Goal: Transaction & Acquisition: Book appointment/travel/reservation

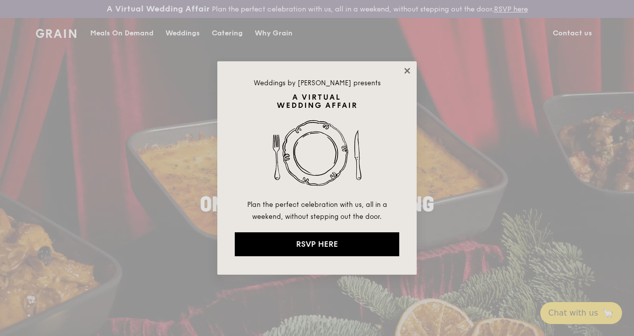
click at [409, 68] on icon at bounding box center [406, 70] width 5 height 5
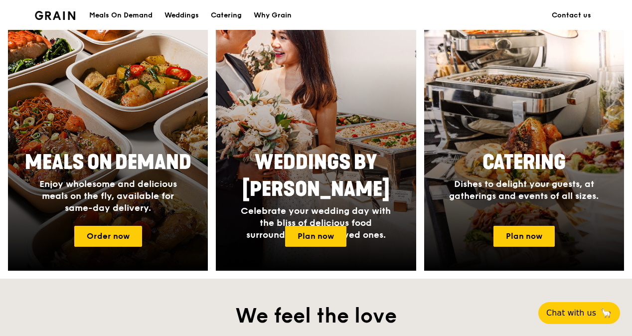
scroll to position [436, 0]
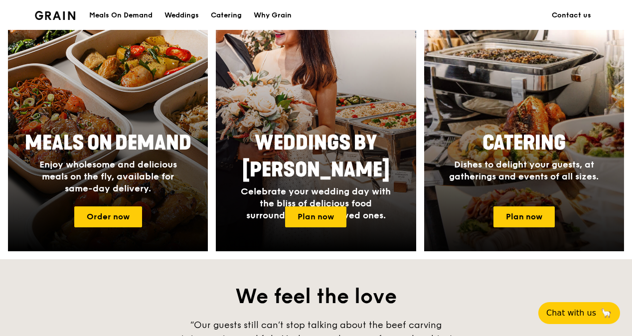
click at [495, 198] on div "Catering Dishes to delight your guests, at gatherings and events of all sizes." at bounding box center [524, 162] width 200 height 73
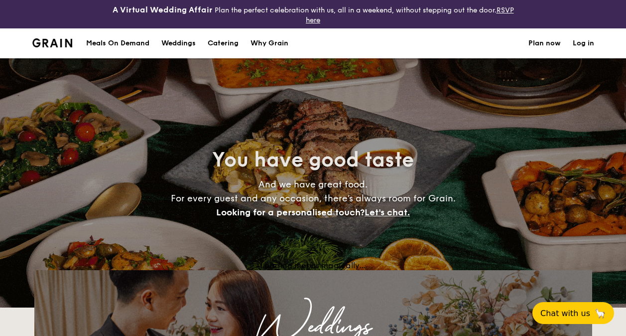
select select
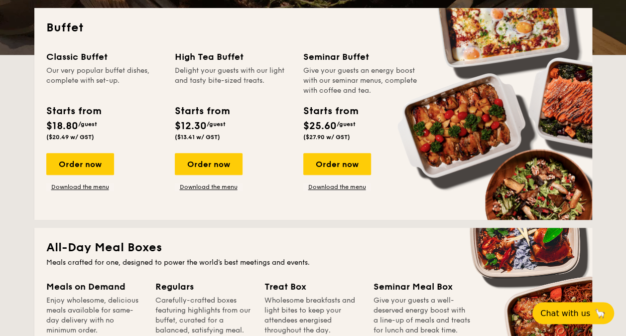
scroll to position [252, 0]
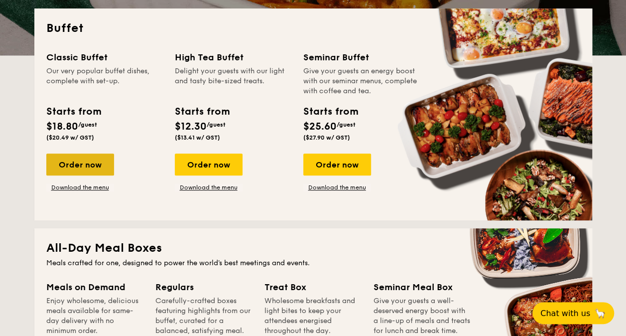
click at [66, 169] on div "Order now" at bounding box center [80, 164] width 68 height 22
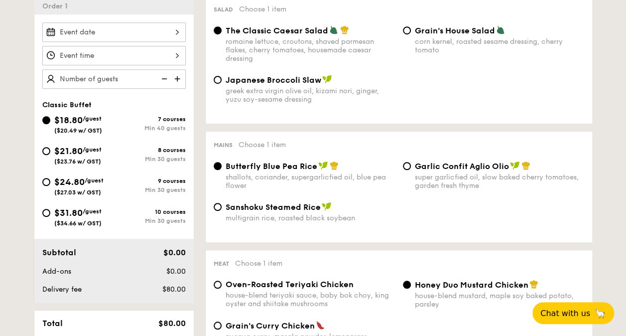
scroll to position [313, 0]
click at [43, 151] on input "$21.80 /guest ($23.76 w/ GST) 8 courses Min 30 guests" at bounding box center [46, 151] width 8 height 8
radio input "true"
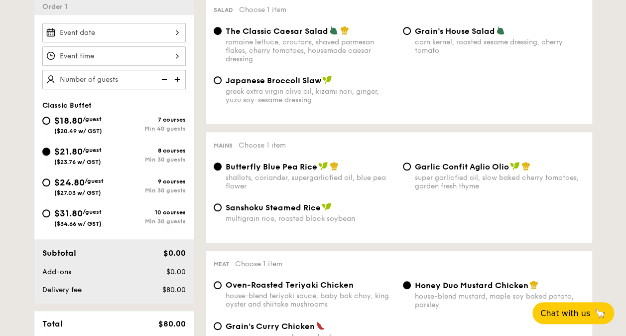
radio input "true"
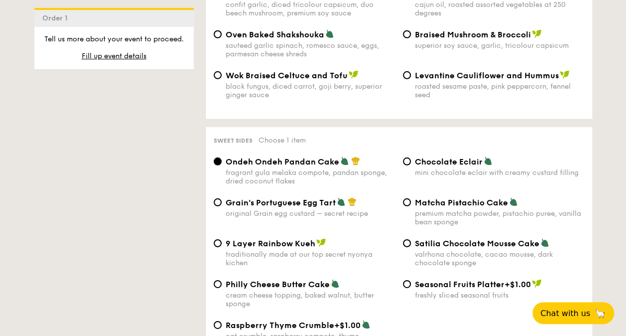
scroll to position [1434, 0]
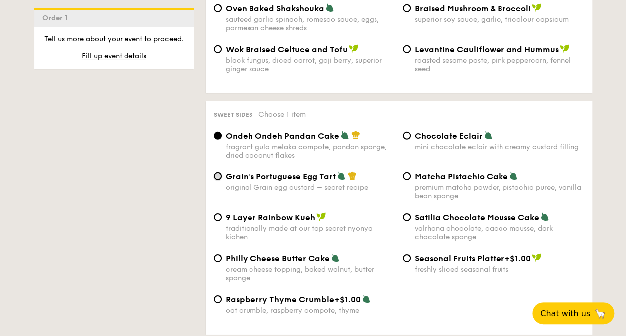
click at [217, 180] on input "Grain's Portuguese Egg Tart original Grain egg custard – secret recipe" at bounding box center [218, 176] width 8 height 8
radio input "true"
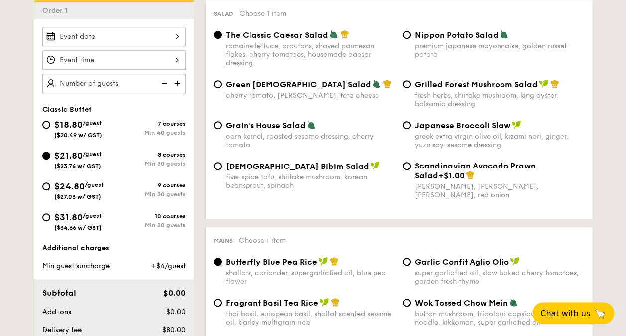
scroll to position [271, 0]
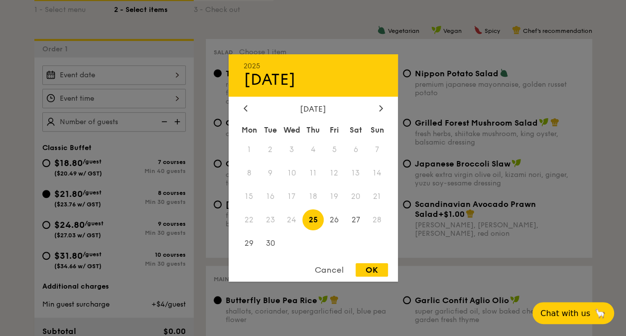
click at [169, 78] on div "2025 Sep 25 September 2025 Mon Tue Wed Thu Fri Sat Sun 1 2 3 4 5 6 7 8 9 10 11 …" at bounding box center [113, 74] width 143 height 19
click at [290, 220] on span "24" at bounding box center [291, 219] width 21 height 21
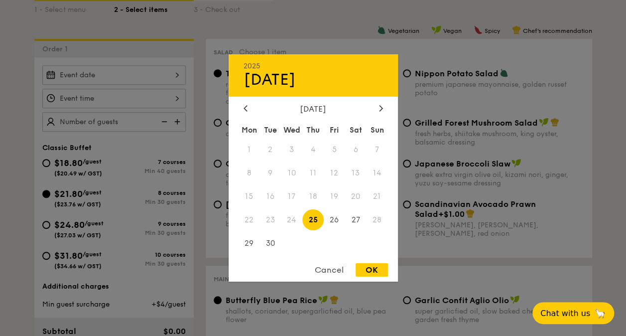
drag, startPoint x: 290, startPoint y: 220, endPoint x: 334, endPoint y: 270, distance: 66.4
click at [334, 270] on div "Cancel" at bounding box center [329, 269] width 49 height 13
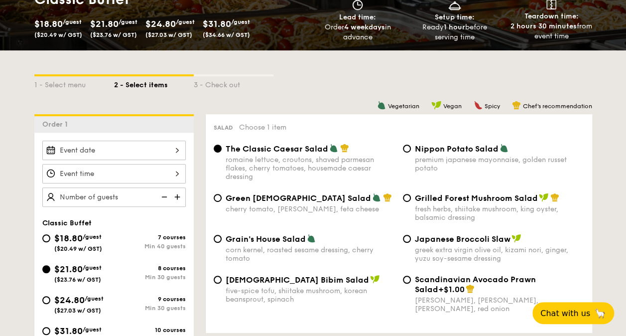
scroll to position [277, 0]
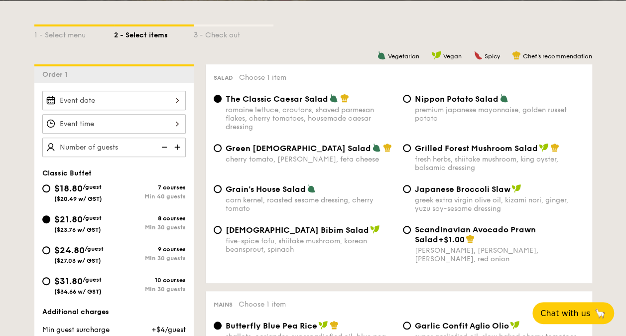
scroll to position [248, 0]
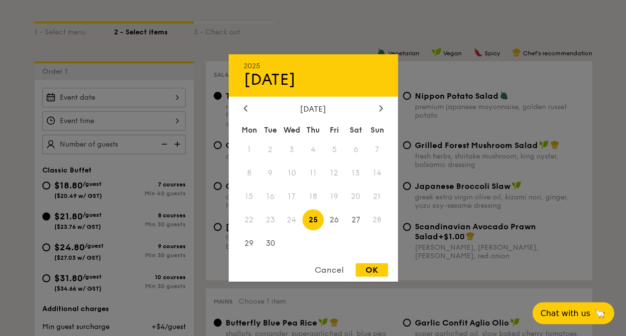
click at [147, 93] on div "2025 Sep 25 September 2025 Mon Tue Wed Thu Fri Sat Sun 1 2 3 4 5 6 7 8 9 10 11 …" at bounding box center [113, 97] width 143 height 19
click at [292, 221] on span "24" at bounding box center [291, 219] width 21 height 21
drag, startPoint x: 292, startPoint y: 221, endPoint x: 325, endPoint y: 276, distance: 64.2
click at [325, 276] on div "Cancel" at bounding box center [329, 269] width 49 height 13
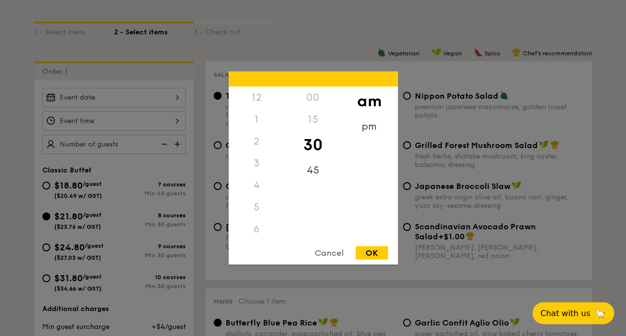
click at [146, 122] on div "12 1 2 3 4 5 6 7 8 9 10 11 00 15 30 45 am pm Cancel OK" at bounding box center [113, 120] width 143 height 19
click at [115, 135] on div at bounding box center [313, 168] width 626 height 336
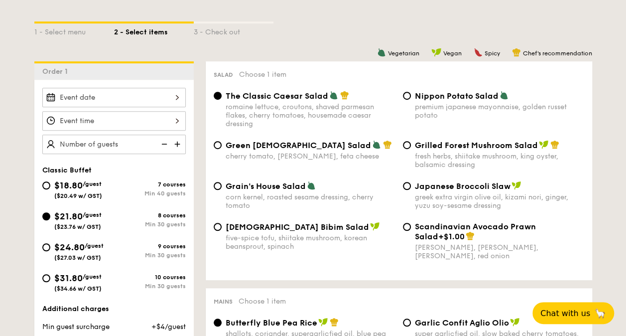
click at [178, 143] on img at bounding box center [178, 144] width 15 height 19
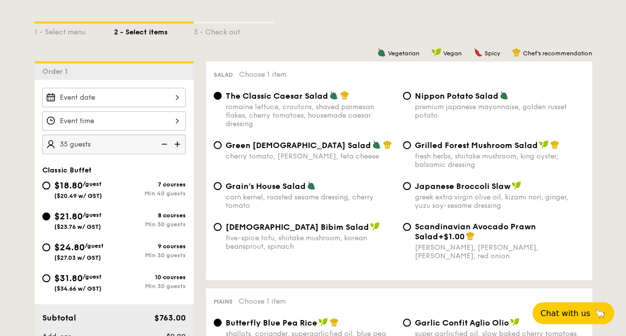
click at [178, 143] on img at bounding box center [178, 144] width 15 height 19
click at [167, 141] on img at bounding box center [163, 144] width 15 height 19
type input "30 guests"
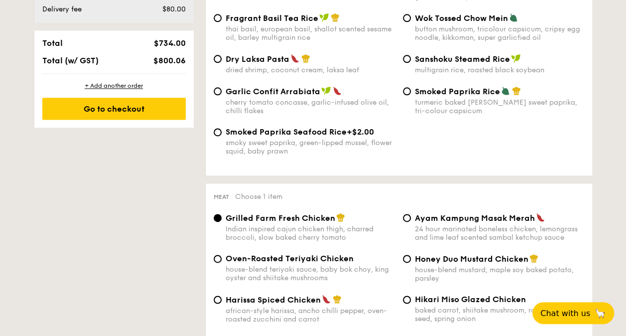
scroll to position [682, 0]
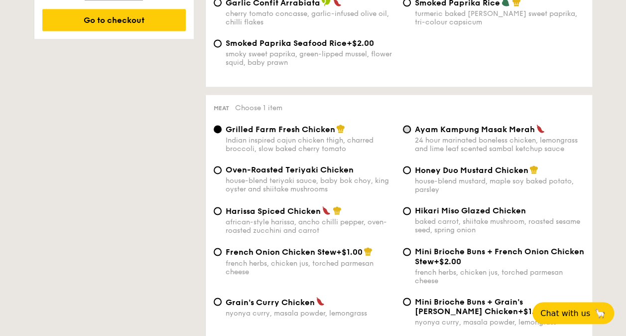
click at [407, 131] on input "Ayam Kampung Masak Merah 24 hour marinated boneless chicken, lemongrass and lim…" at bounding box center [407, 129] width 8 height 8
radio input "true"
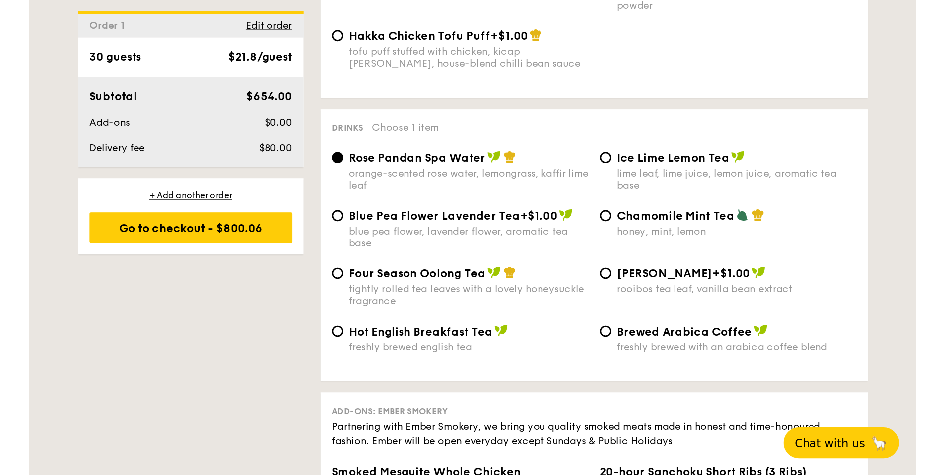
scroll to position [1899, 0]
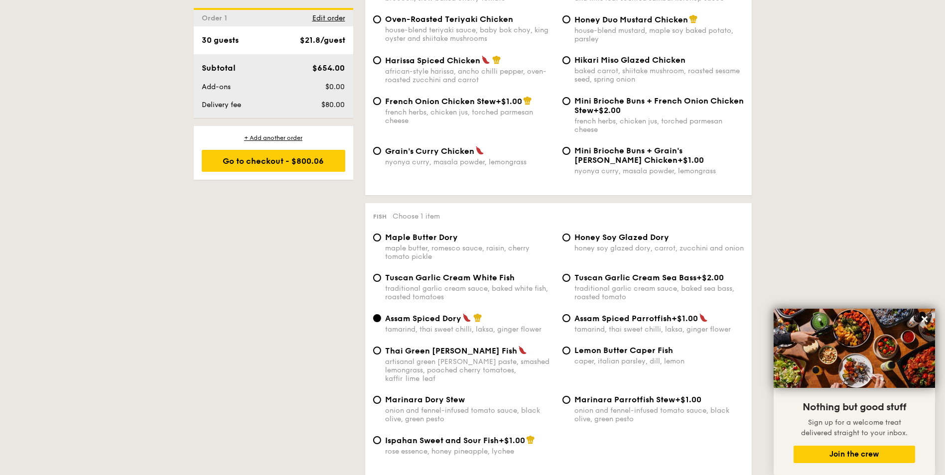
scroll to position [847, 0]
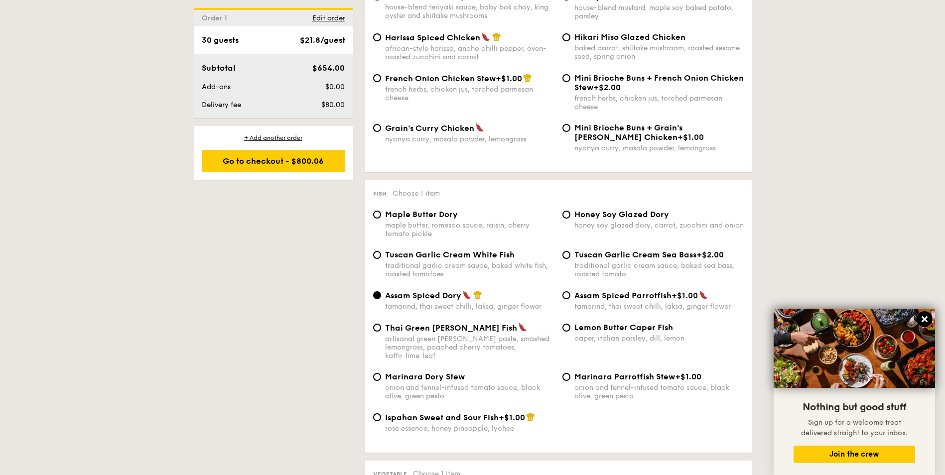
click at [626, 319] on button at bounding box center [925, 319] width 16 height 16
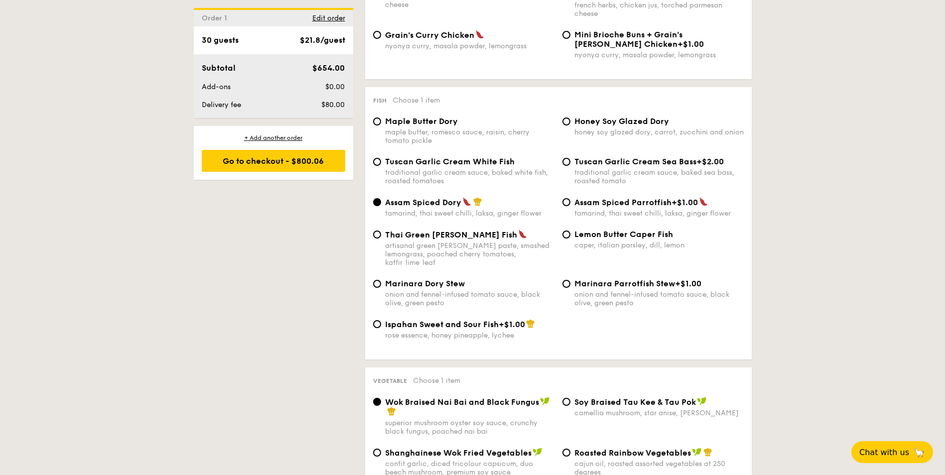
scroll to position [1096, 0]
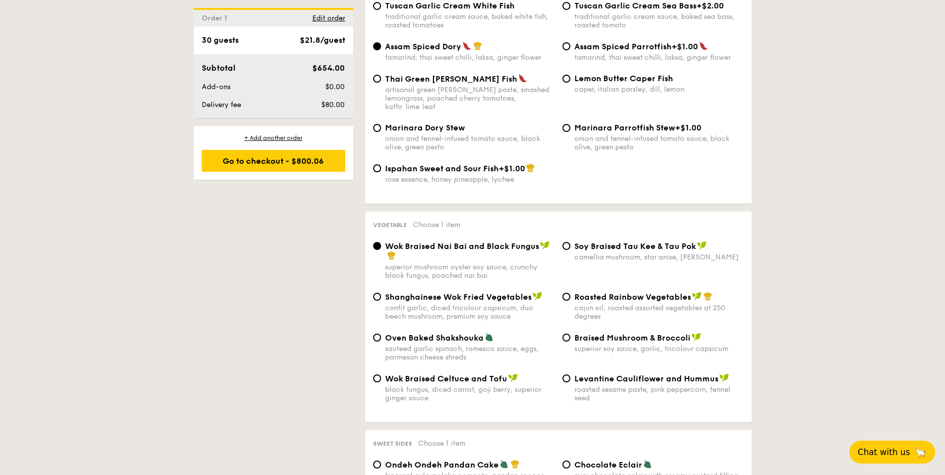
click at [626, 335] on span "Chat with us" at bounding box center [884, 452] width 52 height 10
